Goal: Task Accomplishment & Management: Manage account settings

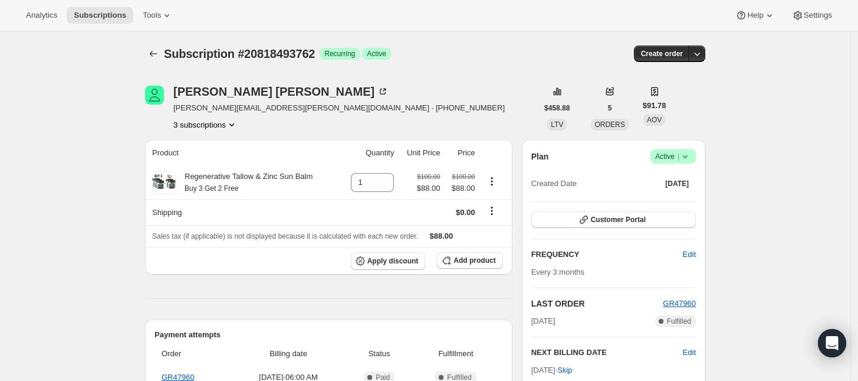
click at [219, 126] on button "3 subscriptions" at bounding box center [205, 125] width 64 height 12
click at [211, 145] on span "20818460994" at bounding box center [192, 146] width 47 height 9
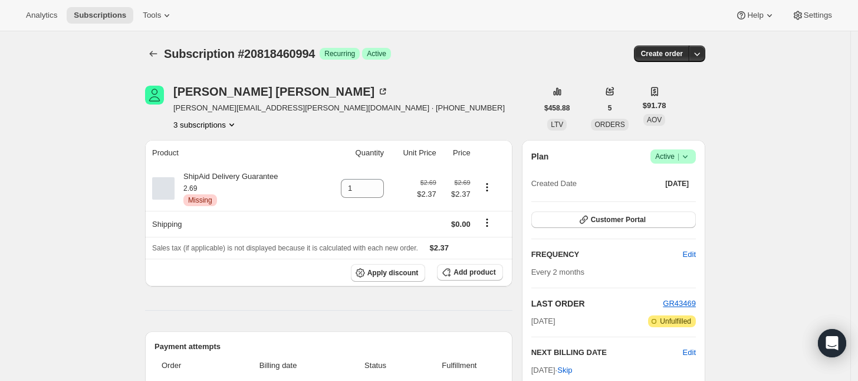
click at [220, 129] on button "3 subscriptions" at bounding box center [205, 125] width 64 height 12
click at [204, 181] on span "21388296514" at bounding box center [210, 187] width 82 height 12
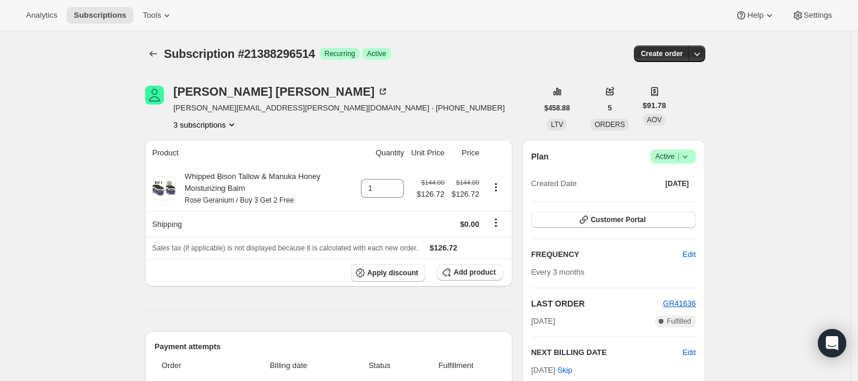
click at [222, 124] on button "3 subscriptions" at bounding box center [205, 125] width 64 height 12
click at [420, 106] on div "Barbara McClure barbara.j.mcclure@gmail.com · +16158871284 3 subscriptions" at bounding box center [341, 108] width 392 height 45
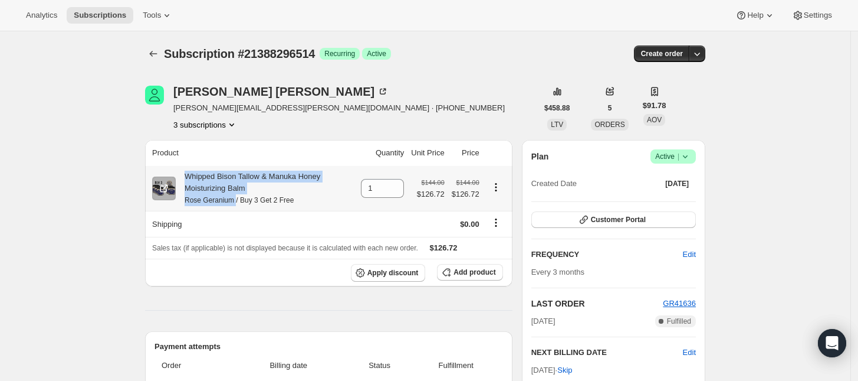
drag, startPoint x: 188, startPoint y: 180, endPoint x: 237, endPoint y: 198, distance: 52.3
click at [237, 198] on div "Whipped Bison Tallow & Manuka Honey Moisturizing Balm Rose Geranium / Buy 3 Get…" at bounding box center [265, 187] width 178 height 35
copy div "Whipped Bison Tallow & Manuka Honey Moisturizing Balm Rose Geranium"
click at [219, 121] on button "3 subscriptions" at bounding box center [205, 125] width 64 height 12
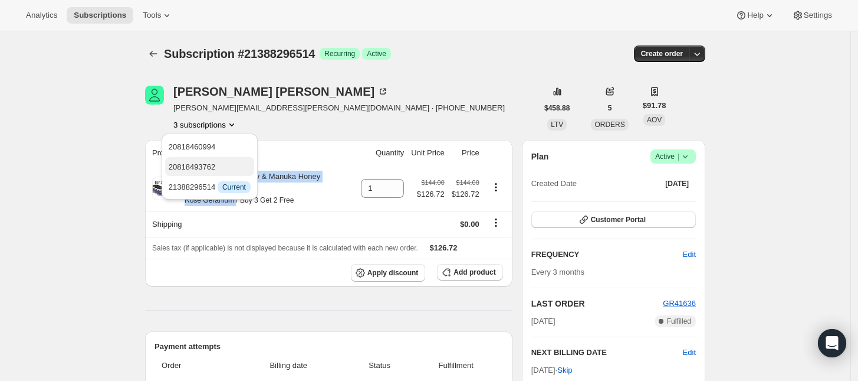
click at [208, 161] on span "20818493762" at bounding box center [210, 167] width 82 height 12
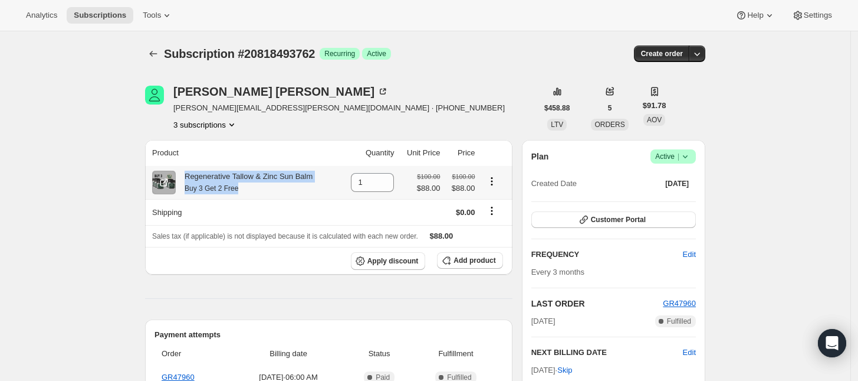
drag, startPoint x: 187, startPoint y: 176, endPoint x: 248, endPoint y: 189, distance: 62.1
click at [248, 189] on div "Regenerative Tallow & Zinc Sun Balm Buy 3 Get 2 Free" at bounding box center [244, 182] width 137 height 24
copy div "Regenerative Tallow & Zinc Sun Balm Buy 3 Get 2 Free"
click at [206, 127] on button "3 subscriptions" at bounding box center [205, 125] width 64 height 12
click at [195, 182] on span "21388296514" at bounding box center [192, 186] width 47 height 9
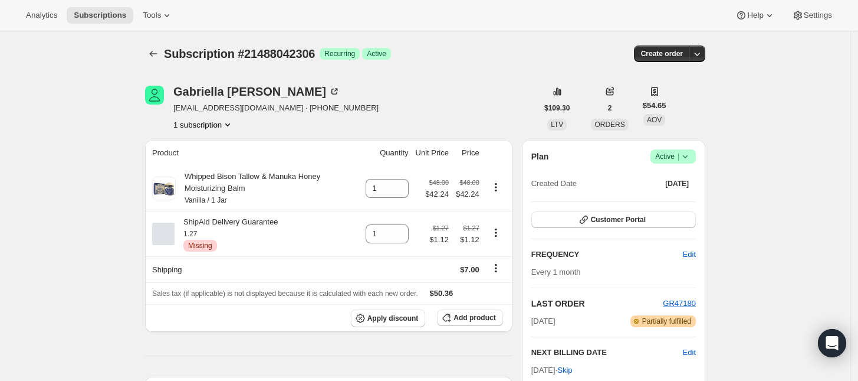
click at [686, 162] on icon at bounding box center [686, 156] width 12 height 12
click at [677, 198] on span "Cancel subscription" at bounding box center [677, 199] width 67 height 9
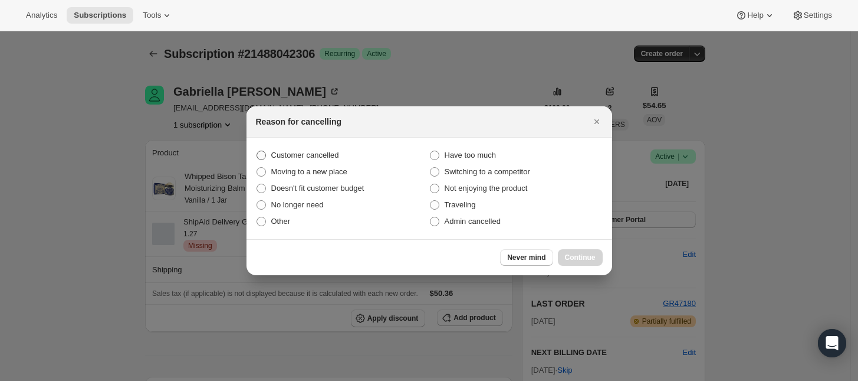
click at [295, 153] on span "Customer cancelled" at bounding box center [305, 154] width 68 height 9
click at [257, 151] on input "Customer cancelled" at bounding box center [257, 150] width 1 height 1
radio input "true"
click at [579, 257] on span "Continue" at bounding box center [580, 256] width 31 height 9
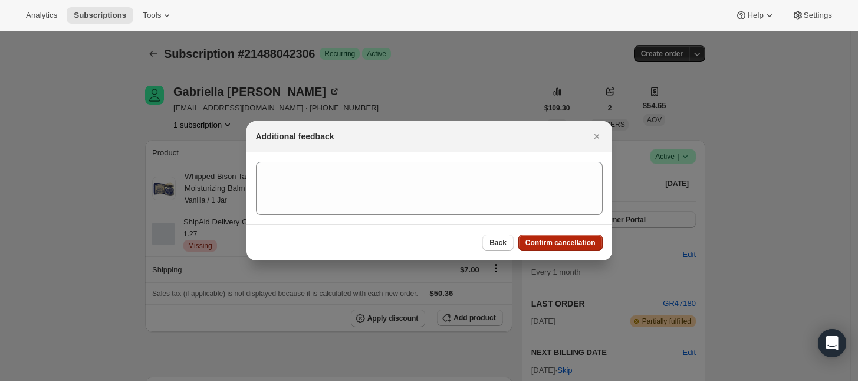
click at [579, 244] on span "Confirm cancellation" at bounding box center [561, 242] width 70 height 9
